Goal: Information Seeking & Learning: Check status

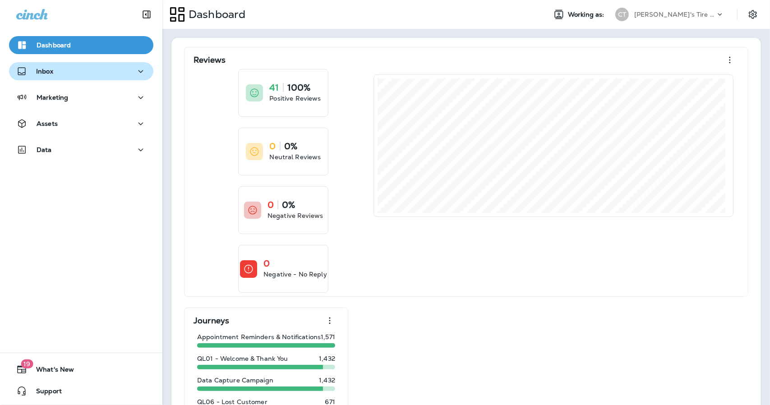
click at [51, 78] on button "Inbox" at bounding box center [81, 71] width 144 height 18
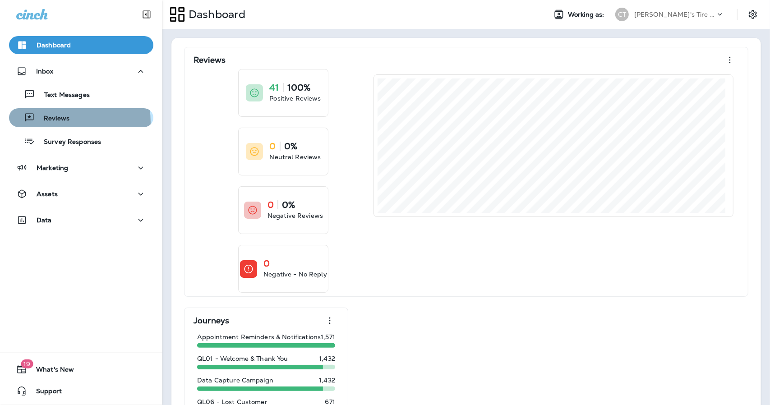
click at [61, 122] on p "Reviews" at bounding box center [52, 119] width 35 height 9
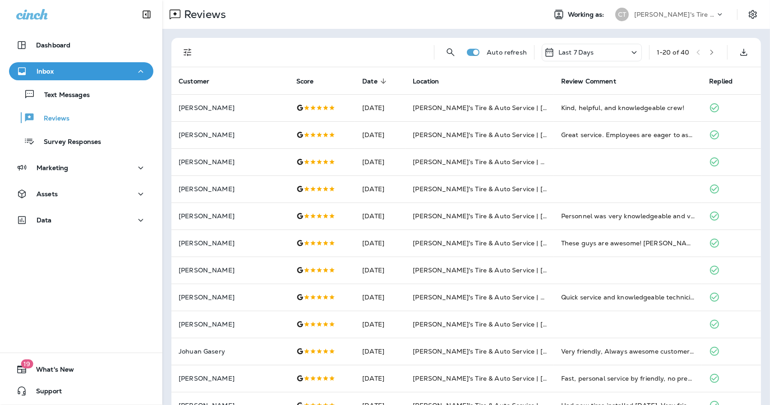
click at [710, 51] on button "button" at bounding box center [712, 53] width 14 height 14
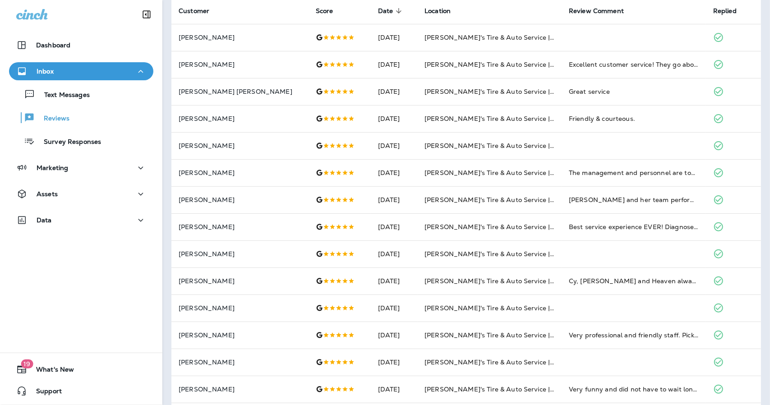
scroll to position [56, 0]
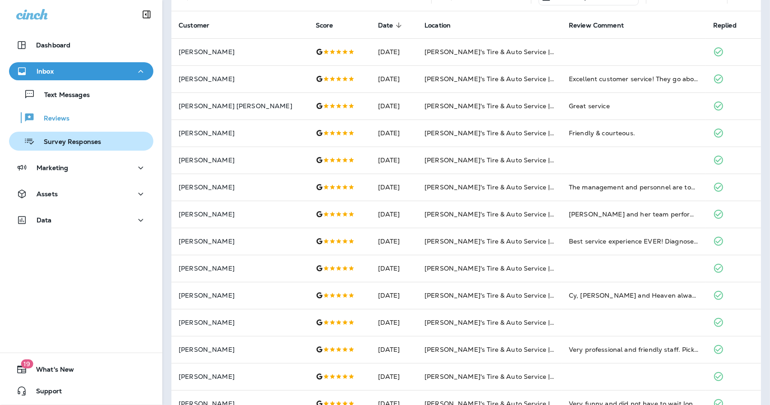
click at [66, 144] on p "Survey Responses" at bounding box center [68, 142] width 66 height 9
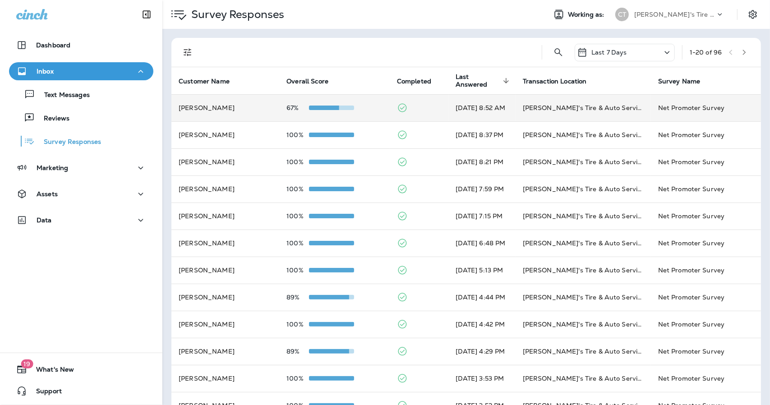
click at [409, 107] on td at bounding box center [419, 107] width 59 height 27
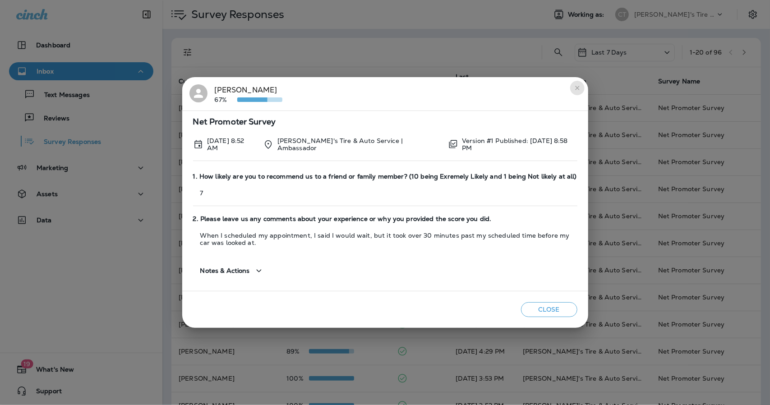
click at [579, 93] on button "close" at bounding box center [577, 88] width 14 height 14
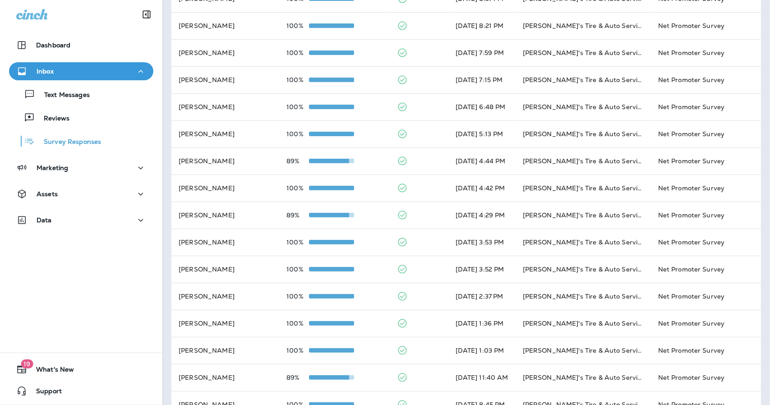
scroll to position [239, 0]
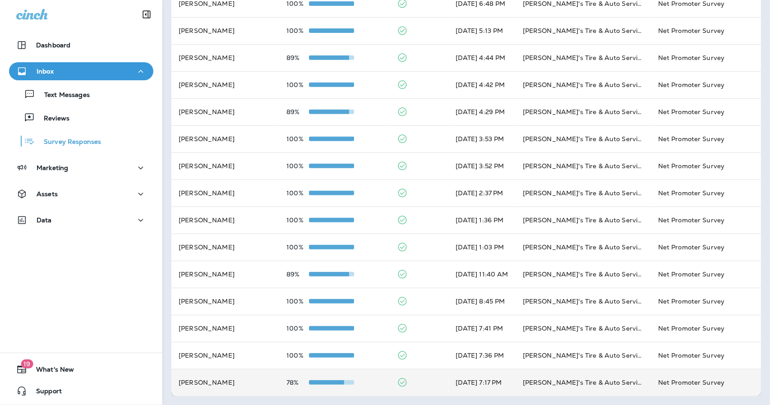
click at [409, 380] on td at bounding box center [419, 382] width 59 height 27
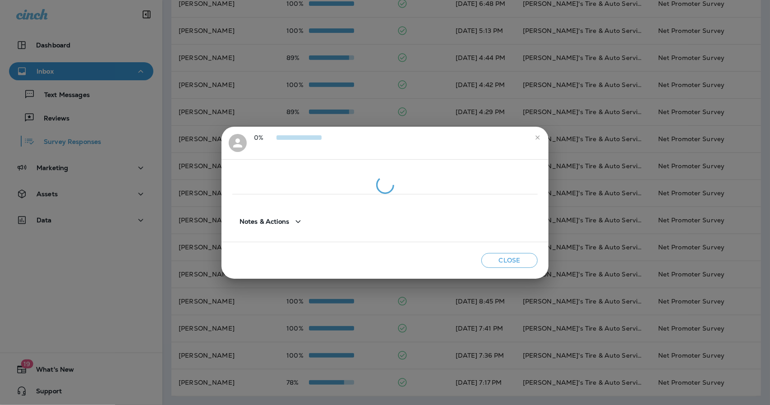
click at [482, 200] on div at bounding box center [384, 197] width 305 height 7
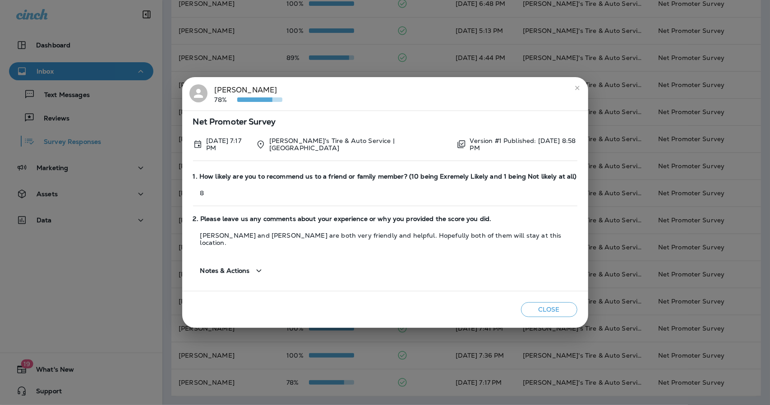
click at [578, 89] on button "close" at bounding box center [577, 88] width 14 height 14
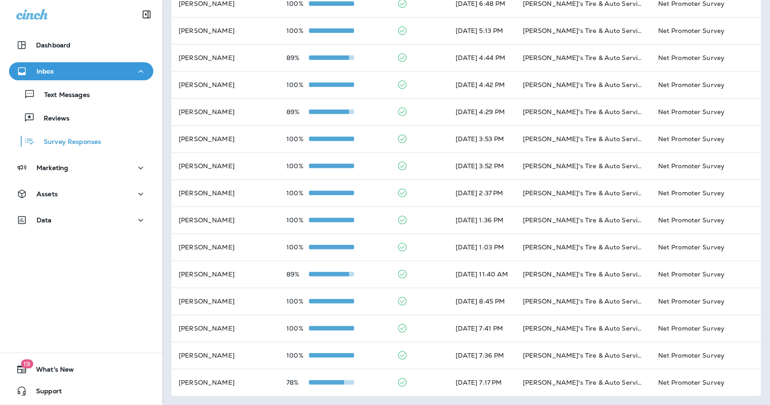
scroll to position [0, 0]
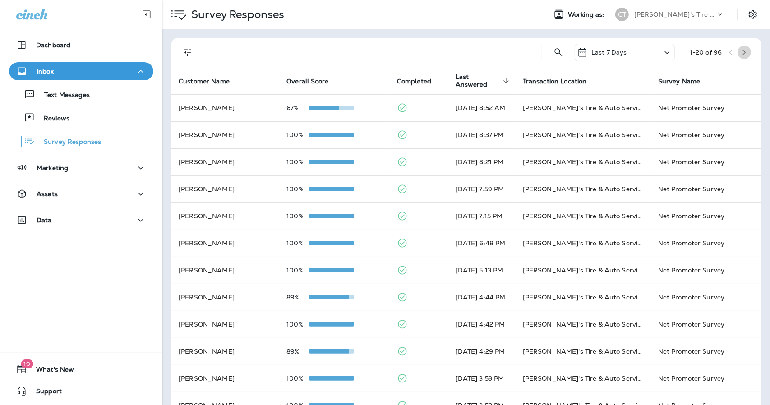
click at [743, 50] on icon "button" at bounding box center [744, 52] width 3 height 5
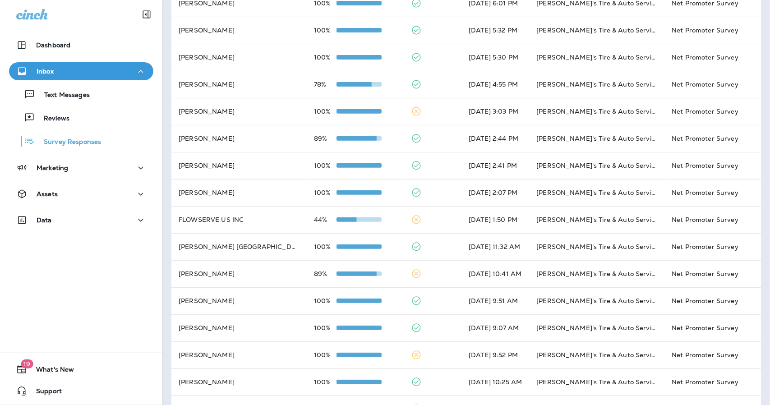
scroll to position [187, 0]
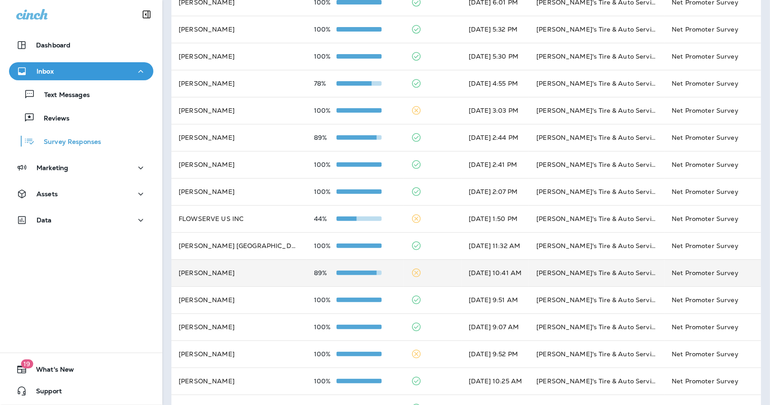
click at [406, 277] on td at bounding box center [433, 272] width 58 height 27
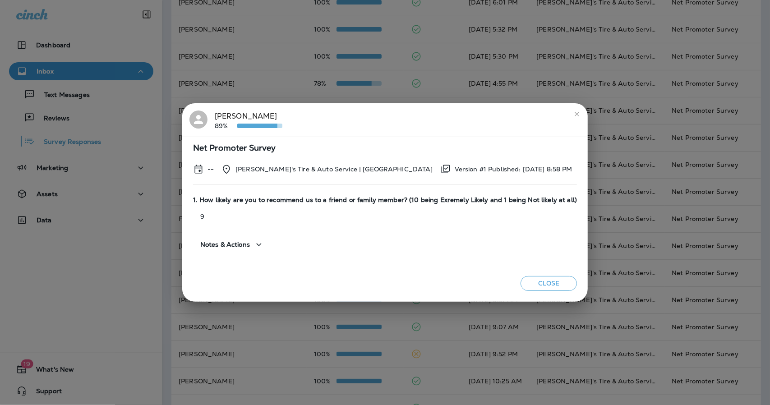
click at [271, 256] on div "Notes & Actions" at bounding box center [232, 245] width 78 height 26
click at [265, 251] on button "Notes & Actions" at bounding box center [232, 245] width 78 height 26
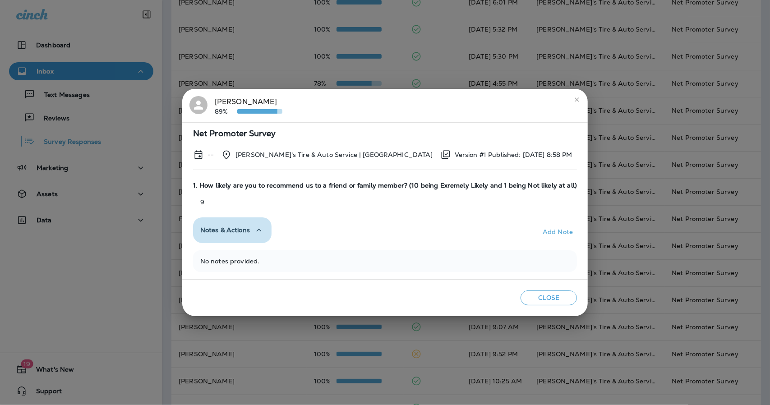
click at [254, 237] on button "Notes & Actions" at bounding box center [232, 230] width 78 height 26
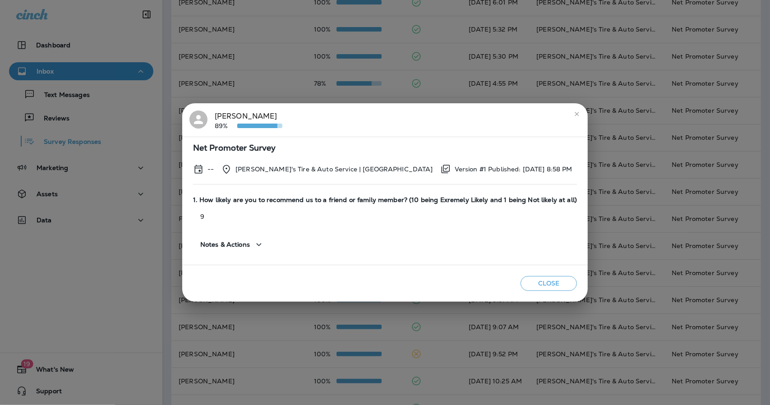
click at [574, 116] on icon "close" at bounding box center [576, 113] width 7 height 7
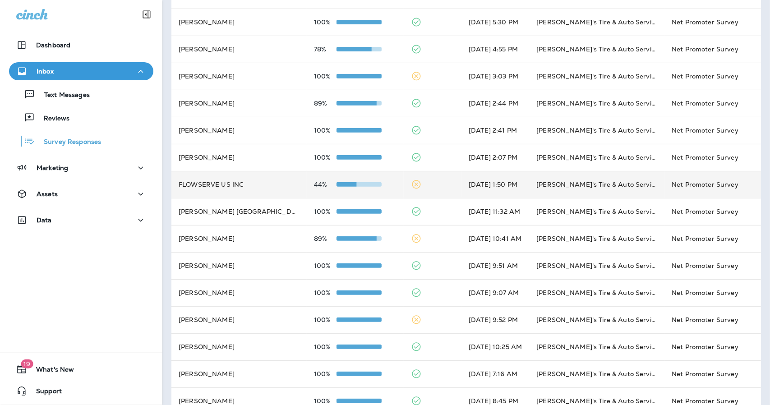
scroll to position [222, 0]
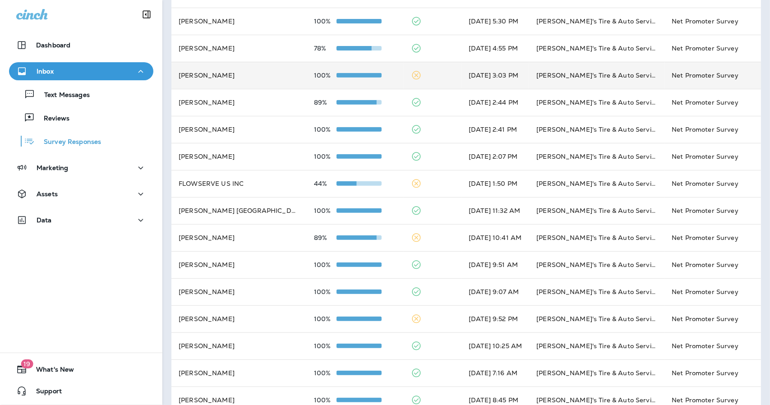
click at [411, 75] on td at bounding box center [433, 75] width 58 height 27
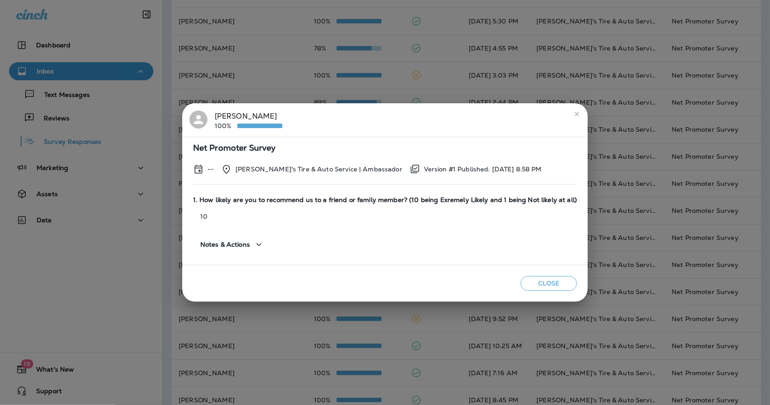
click at [576, 117] on button "close" at bounding box center [577, 114] width 14 height 14
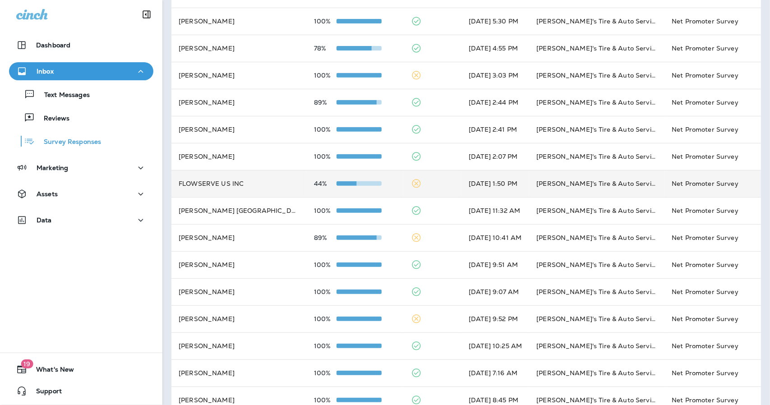
click at [417, 193] on td at bounding box center [433, 183] width 58 height 27
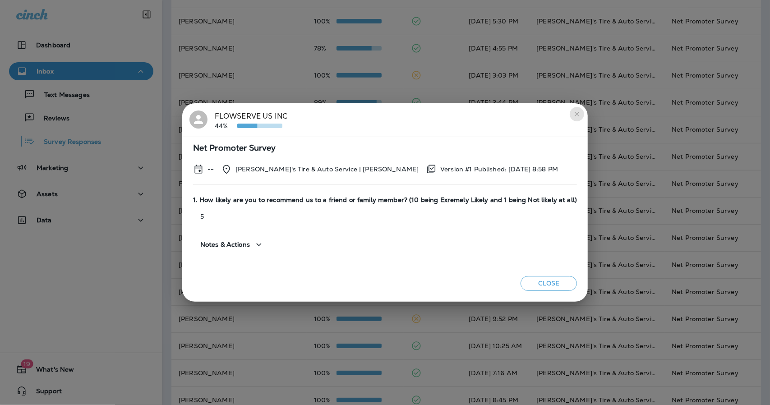
click at [575, 118] on icon "close" at bounding box center [576, 113] width 7 height 7
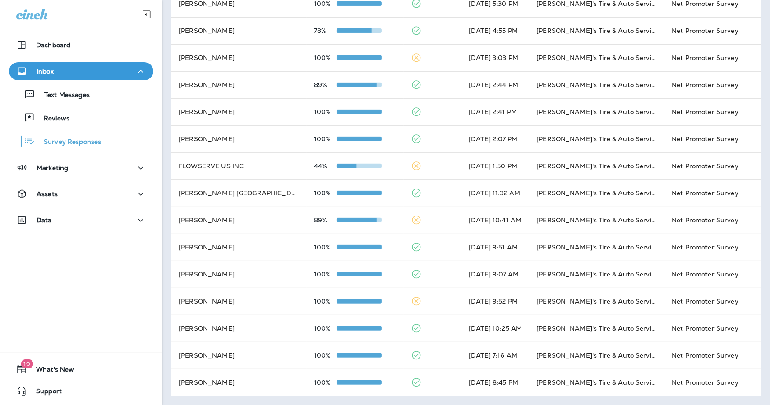
scroll to position [0, 0]
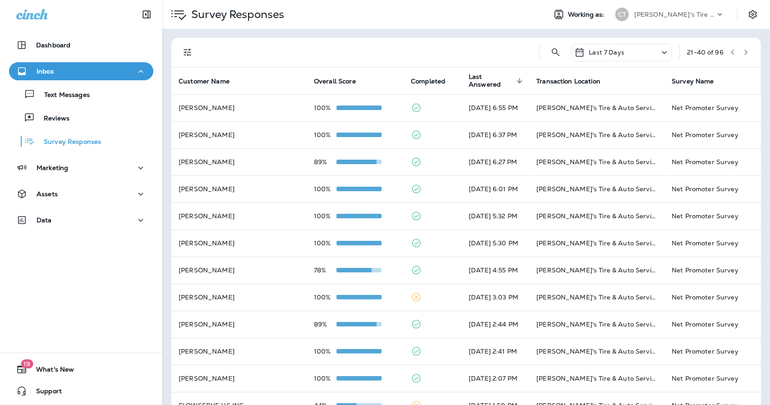
click at [744, 52] on button "button" at bounding box center [746, 53] width 14 height 14
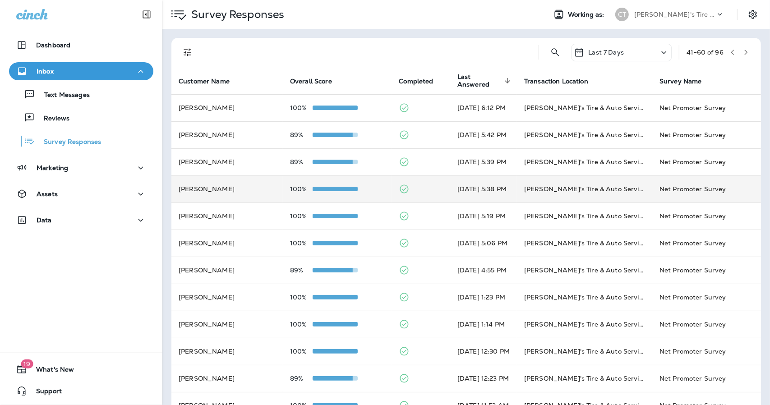
click at [407, 194] on td at bounding box center [420, 188] width 59 height 27
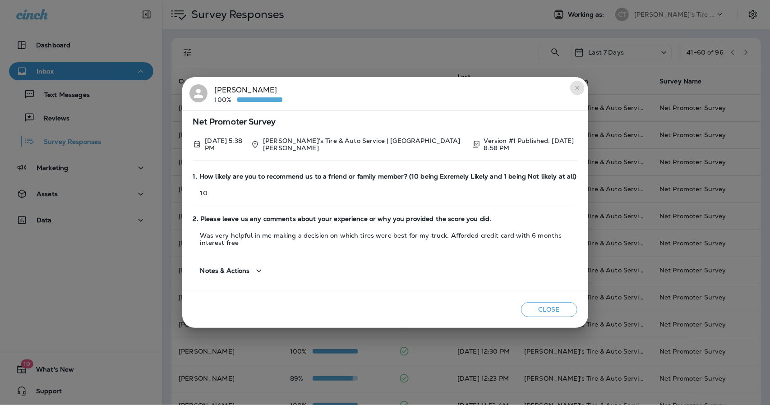
click at [579, 91] on icon "close" at bounding box center [577, 87] width 7 height 7
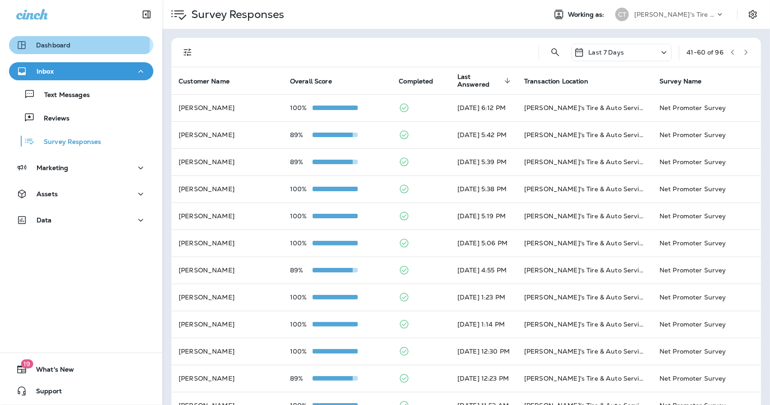
click at [51, 44] on p "Dashboard" at bounding box center [53, 44] width 34 height 7
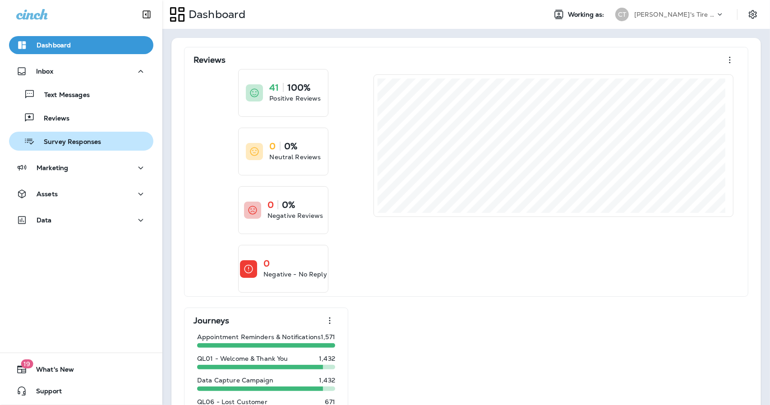
click at [71, 140] on p "Survey Responses" at bounding box center [68, 142] width 66 height 9
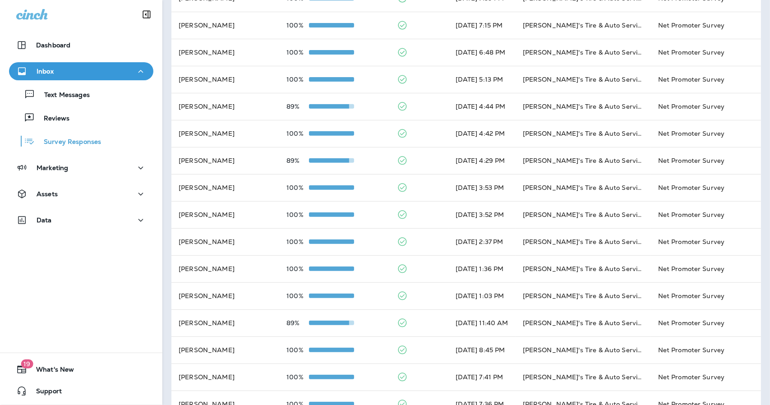
scroll to position [239, 0]
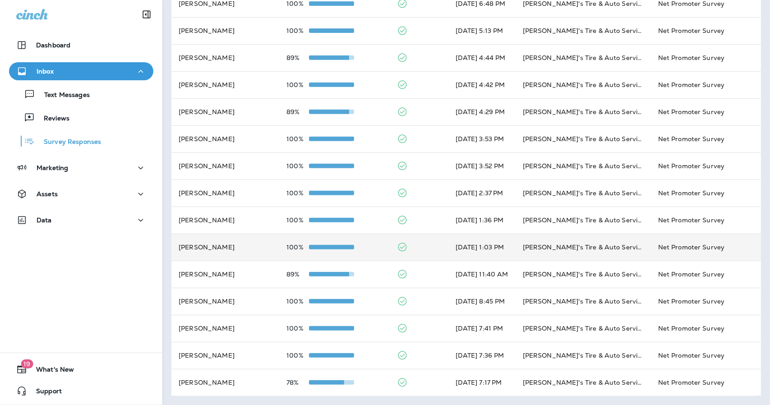
click at [425, 248] on td at bounding box center [419, 247] width 59 height 27
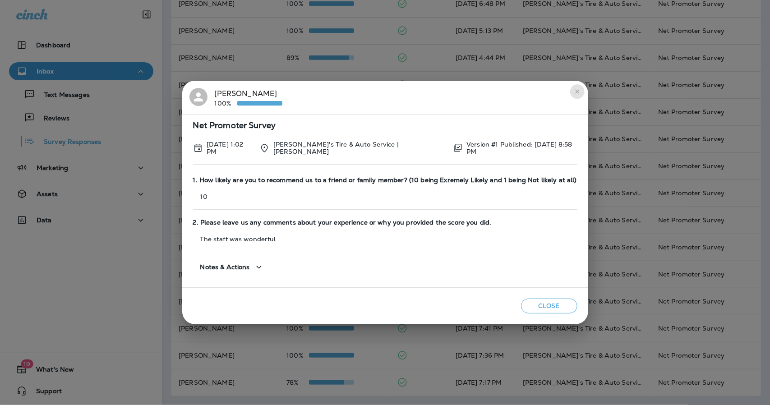
click at [572, 98] on button "close" at bounding box center [577, 91] width 14 height 14
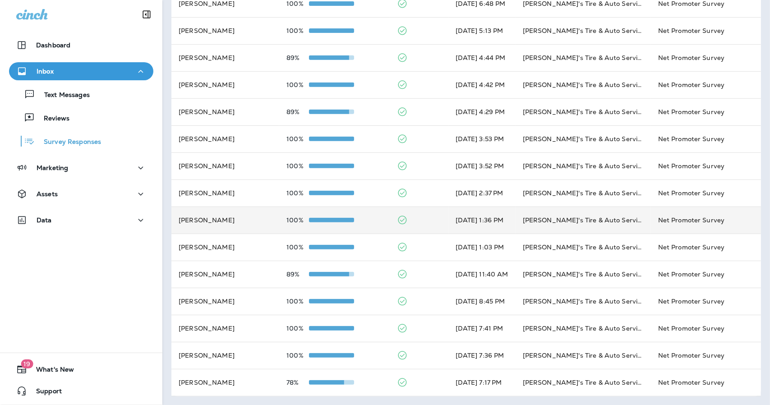
click at [411, 207] on td at bounding box center [419, 220] width 59 height 27
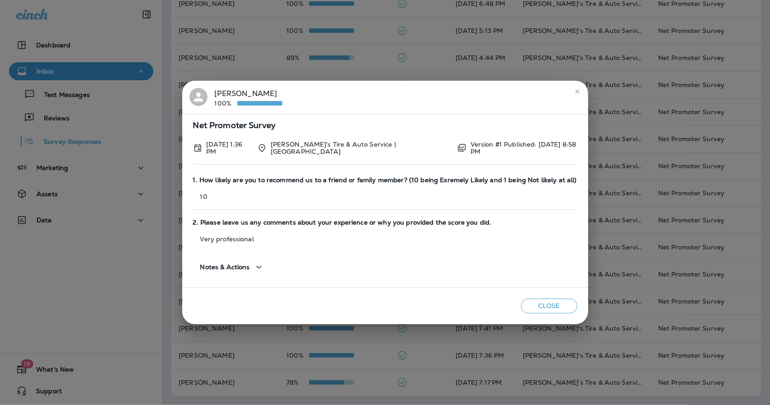
click at [577, 94] on icon "close" at bounding box center [577, 91] width 7 height 7
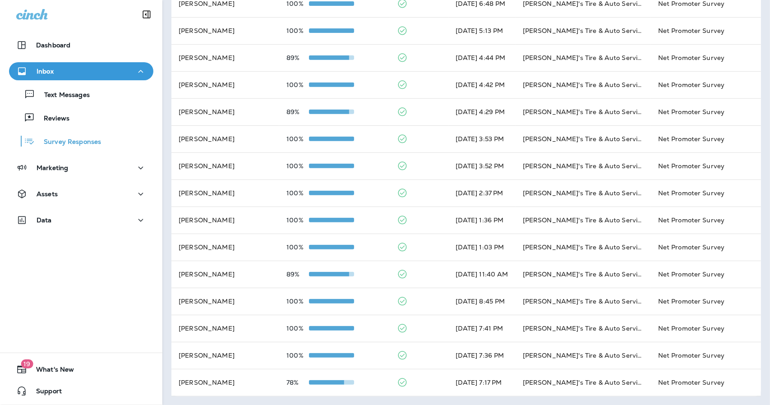
scroll to position [0, 0]
